Goal: Task Accomplishment & Management: Use online tool/utility

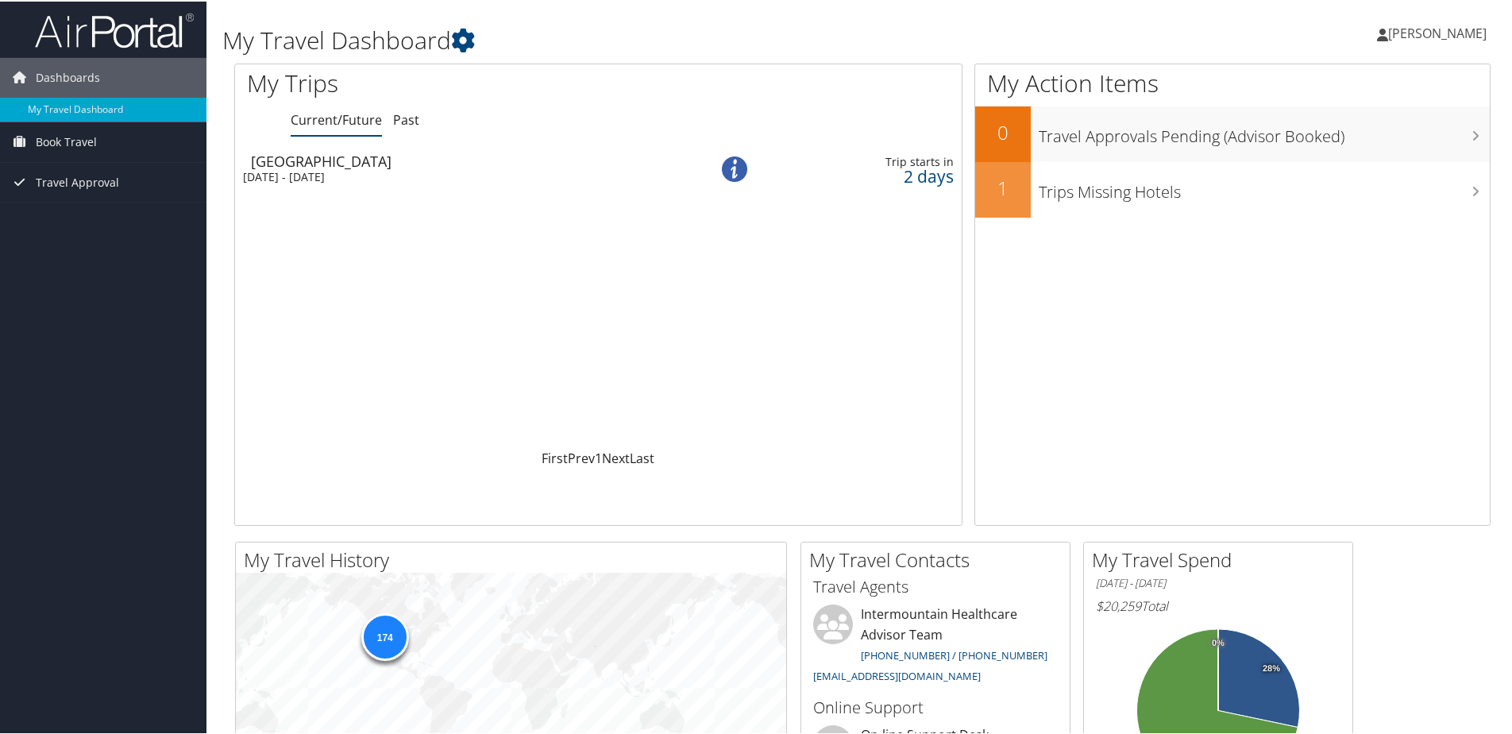
click at [337, 177] on div "[DATE] - [DATE]" at bounding box center [454, 175] width 423 height 14
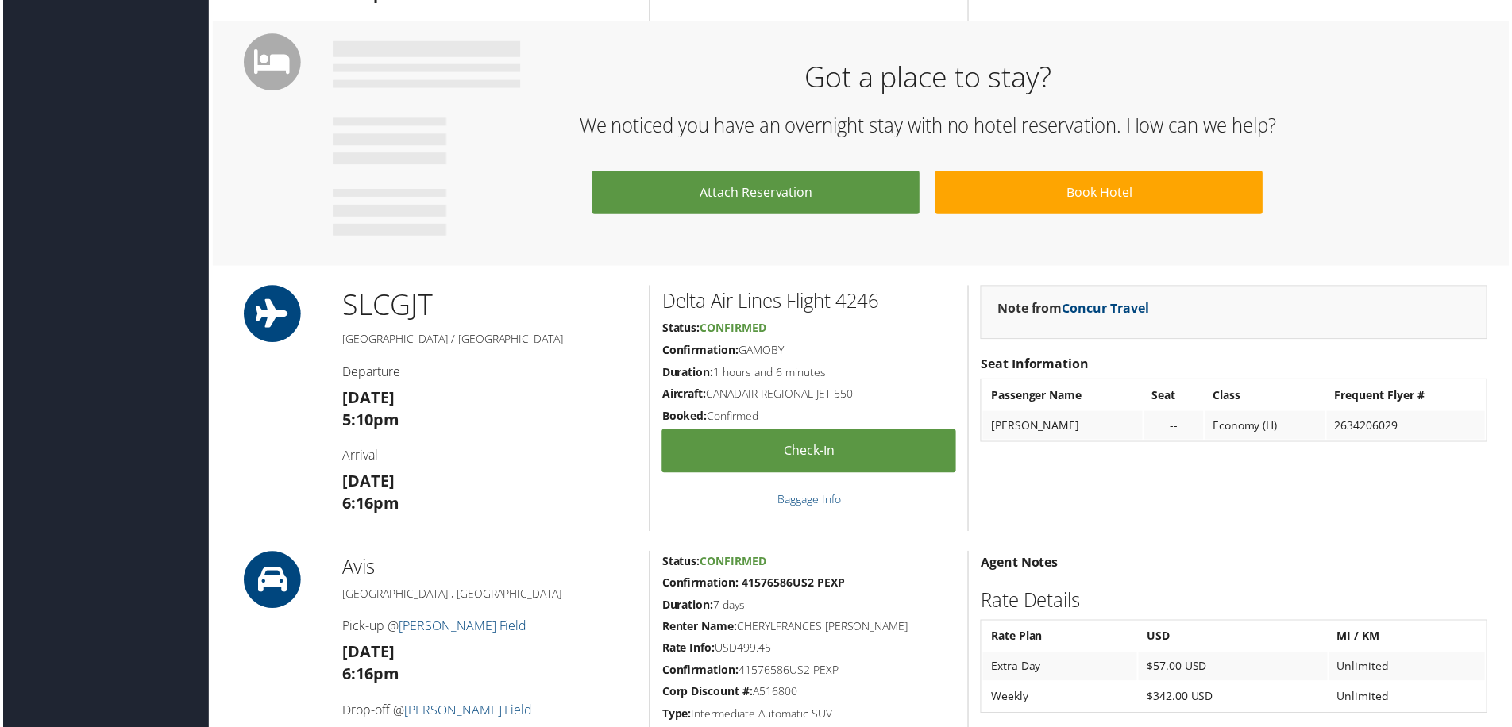
scroll to position [715, 0]
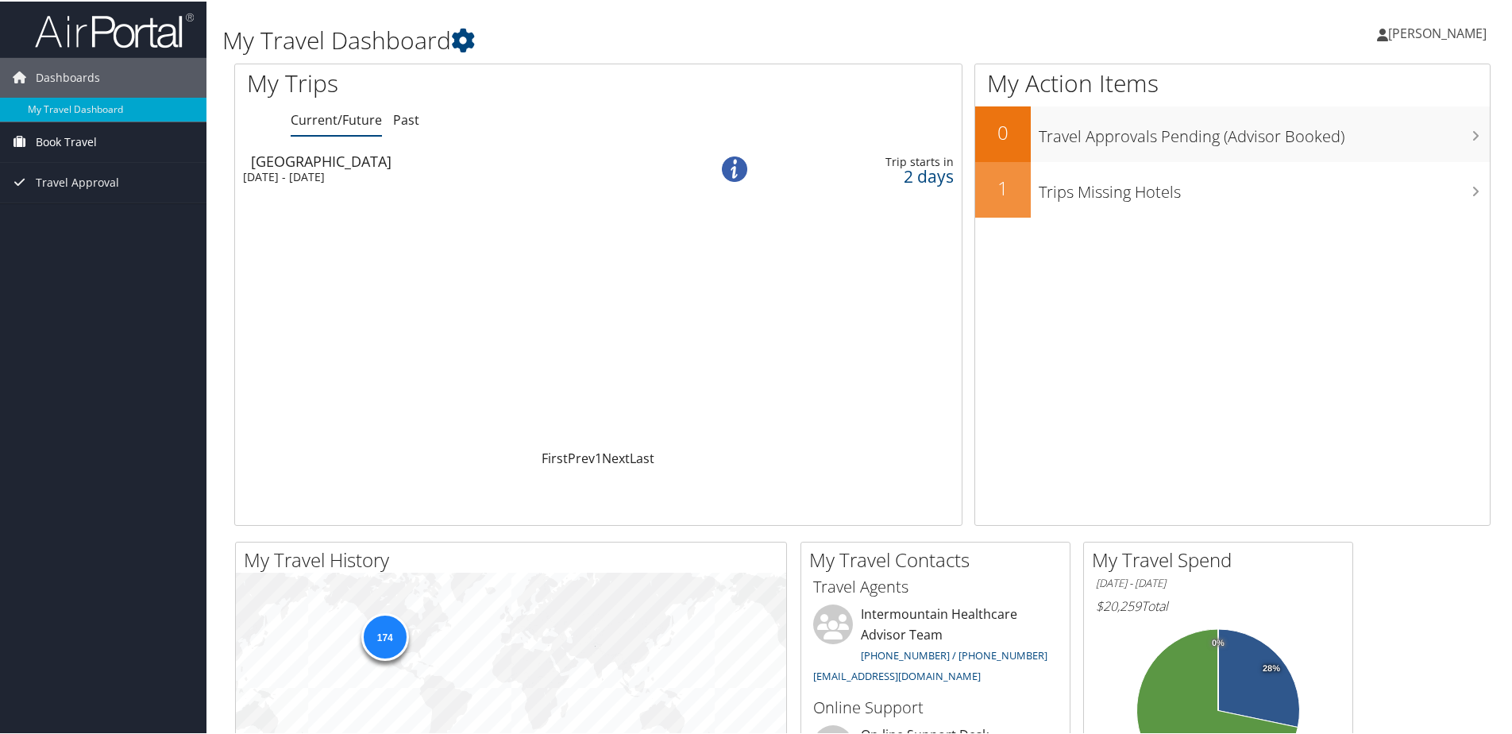
click at [62, 144] on span "Book Travel" at bounding box center [66, 141] width 61 height 40
click at [54, 201] on link "Book/Manage Online Trips" at bounding box center [103, 196] width 206 height 24
